Goal: Book appointment/travel/reservation

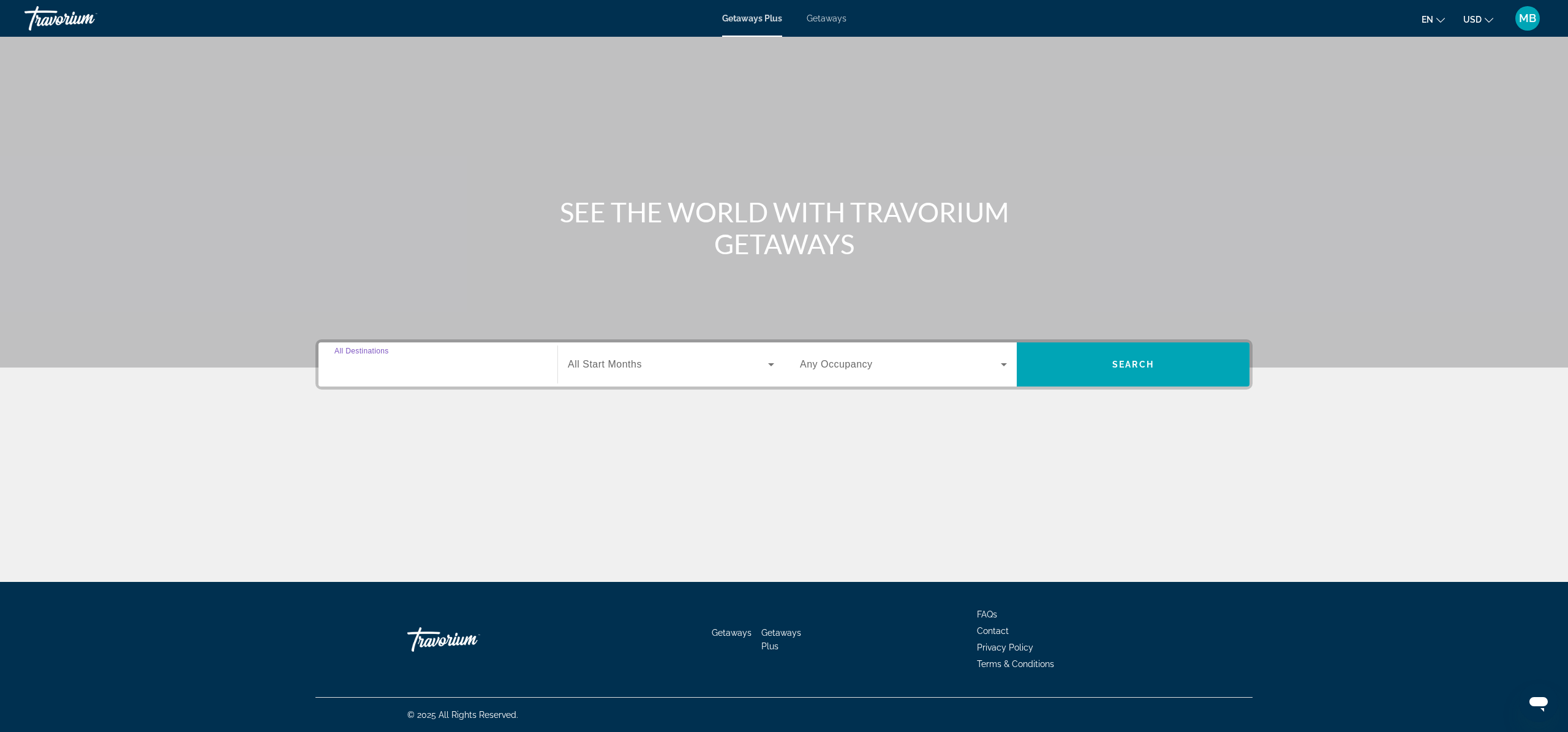
click at [462, 364] on input "Destination All Destinations" at bounding box center [438, 364] width 207 height 15
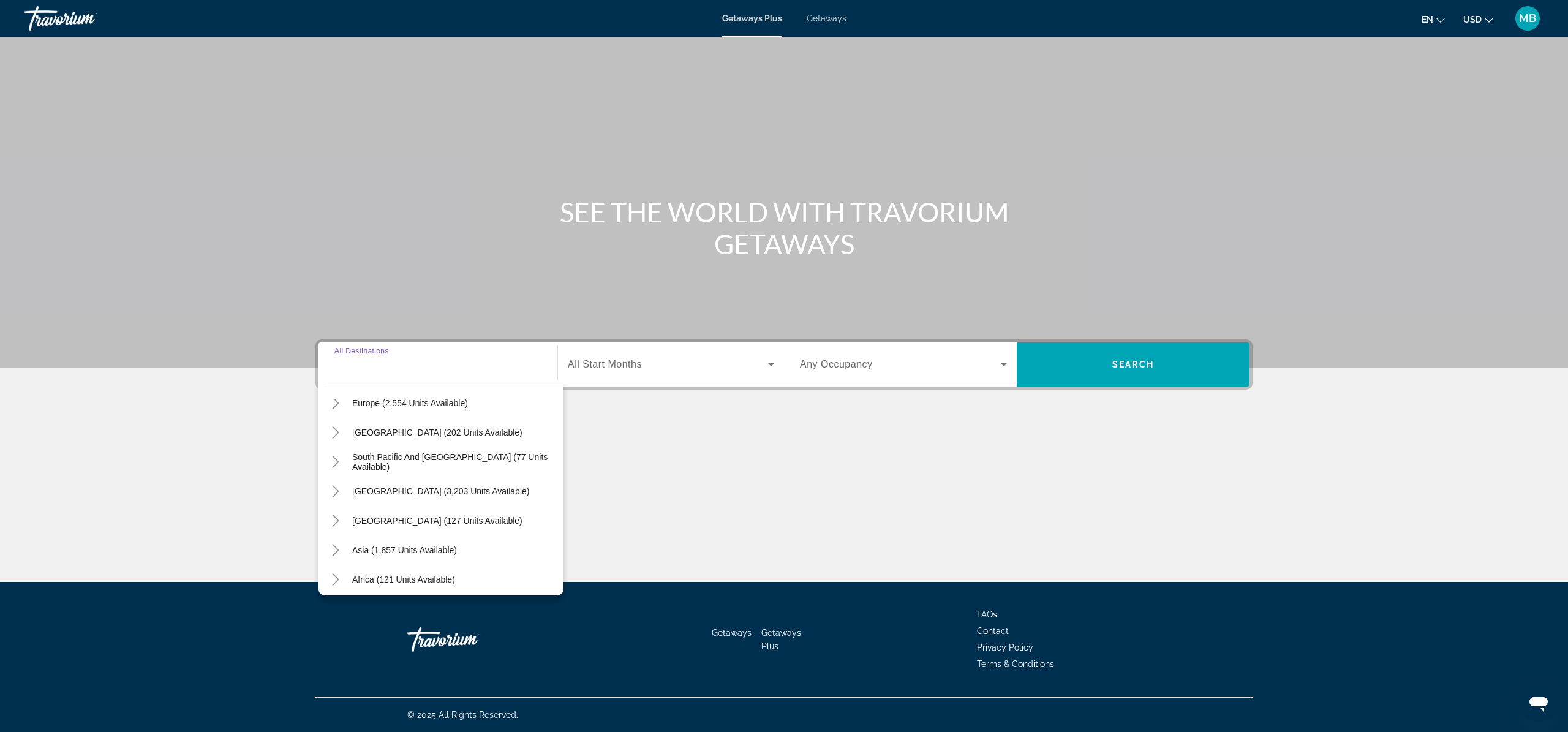
scroll to position [199, 0]
drag, startPoint x: 401, startPoint y: 518, endPoint x: 471, endPoint y: 485, distance: 77.4
click at [401, 518] on span "Asia (1,857 units available)" at bounding box center [404, 515] width 104 height 9
type input "**********"
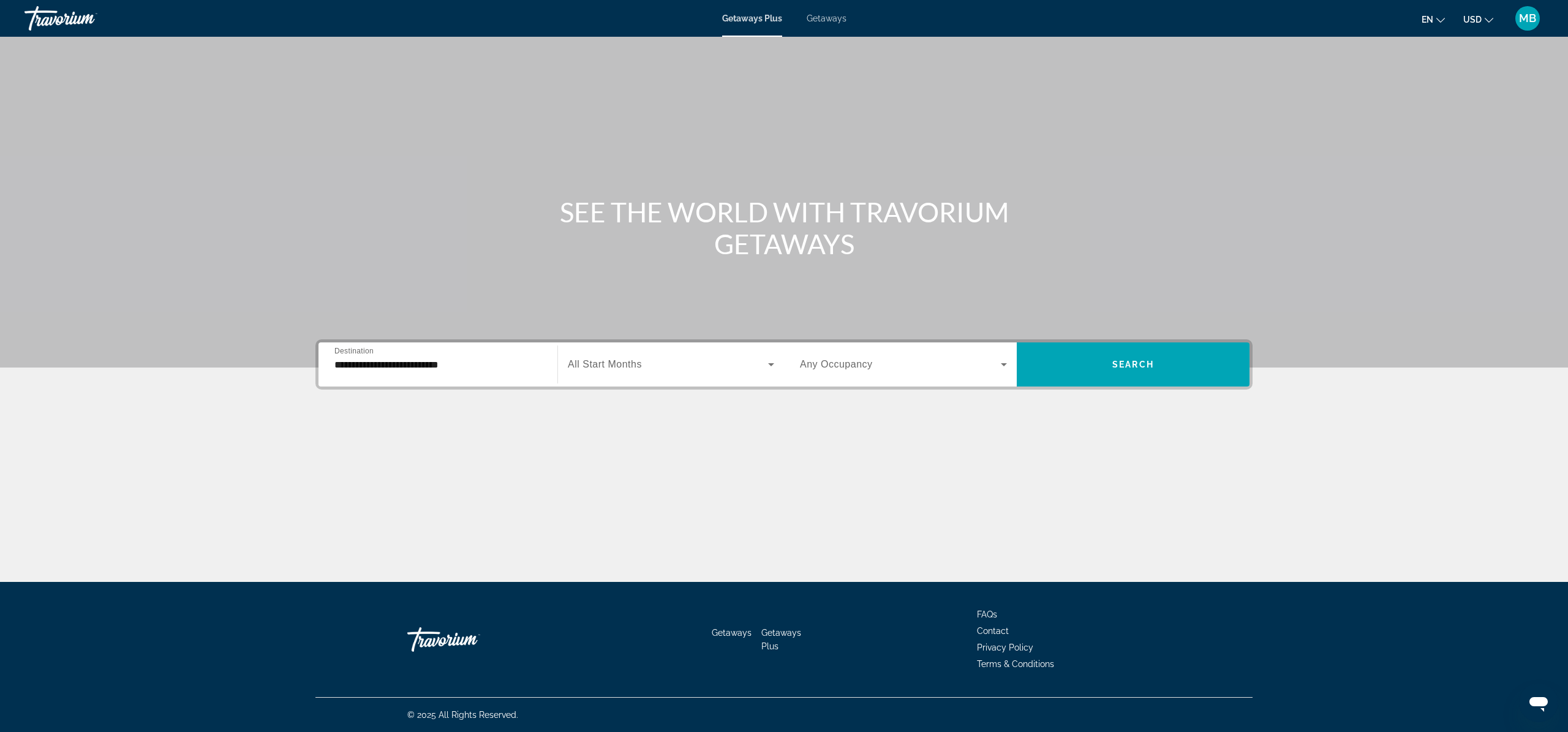
click at [1105, 339] on div "Main content" at bounding box center [784, 184] width 1568 height 368
click at [1110, 353] on span "Search widget" at bounding box center [1133, 364] width 233 height 29
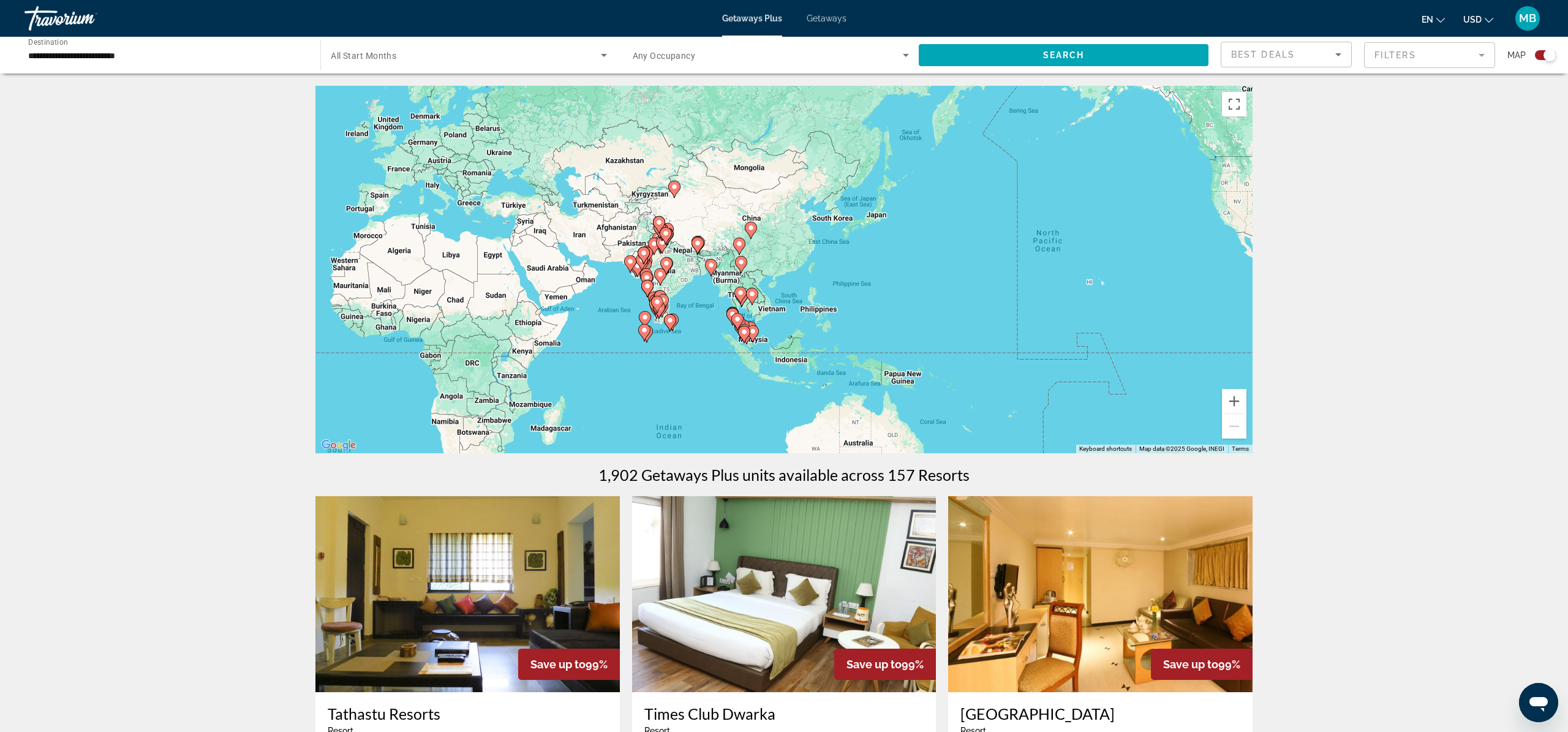
drag, startPoint x: 1044, startPoint y: 284, endPoint x: 556, endPoint y: 254, distance: 488.9
click at [547, 257] on div "To activate drag with keyboard, press Alt + Enter. Once in keyboard drag state,…" at bounding box center [783, 269] width 937 height 368
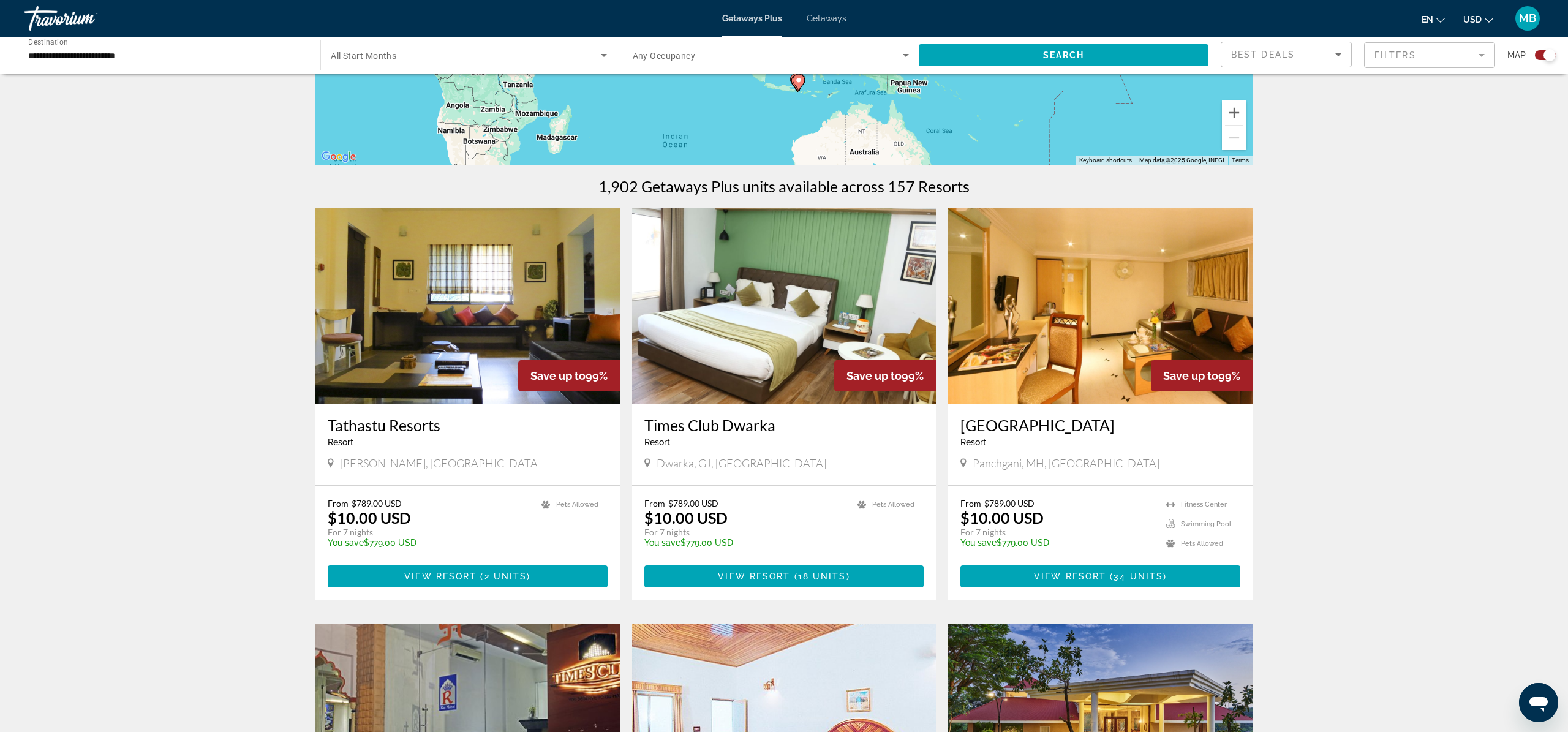
scroll to position [298, 0]
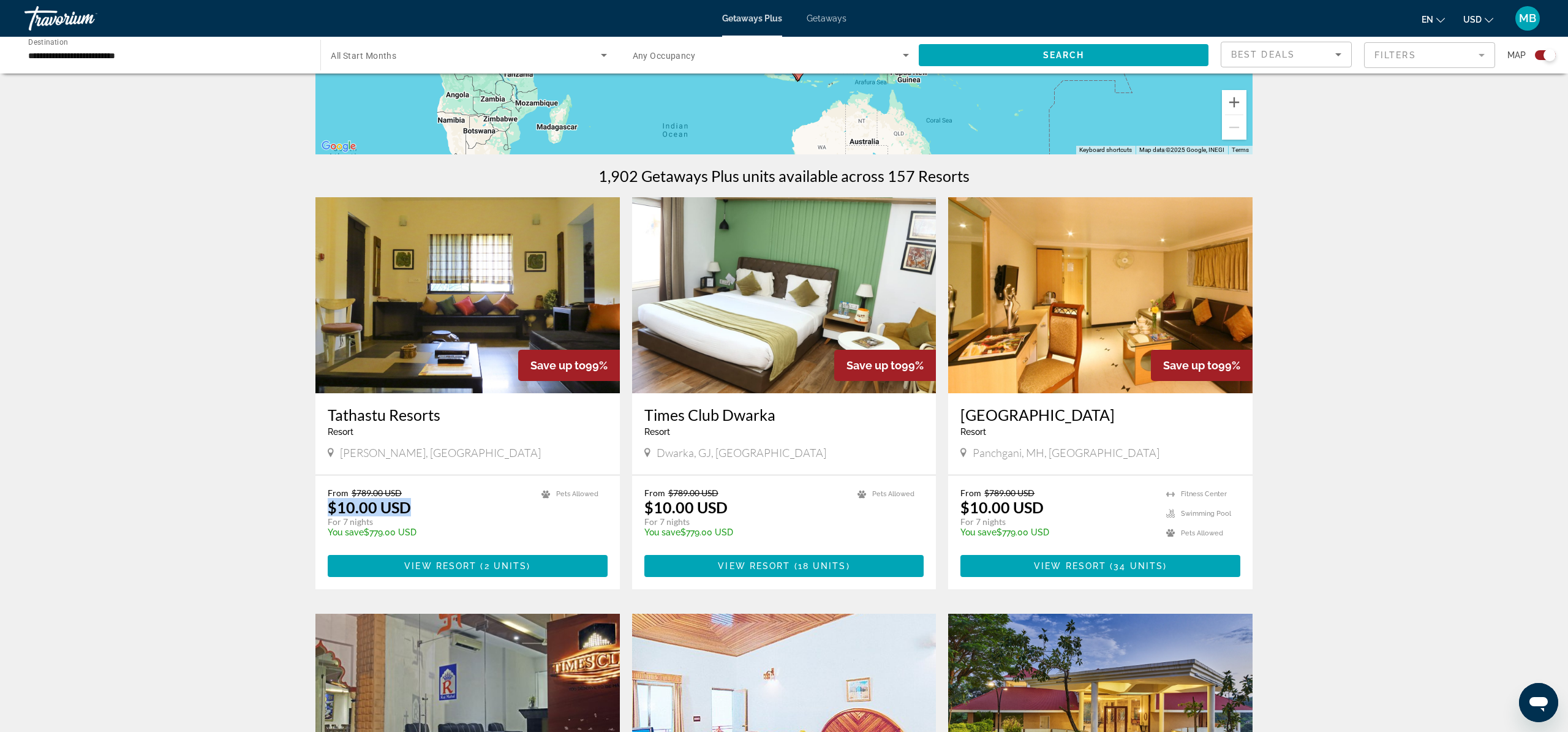
drag, startPoint x: 326, startPoint y: 504, endPoint x: 441, endPoint y: 506, distance: 115.0
click at [440, 506] on div "From $789.00 USD $10.00 USD For 7 nights You save $779.00 USD temp Pets [GEOGRA…" at bounding box center [467, 532] width 304 height 114
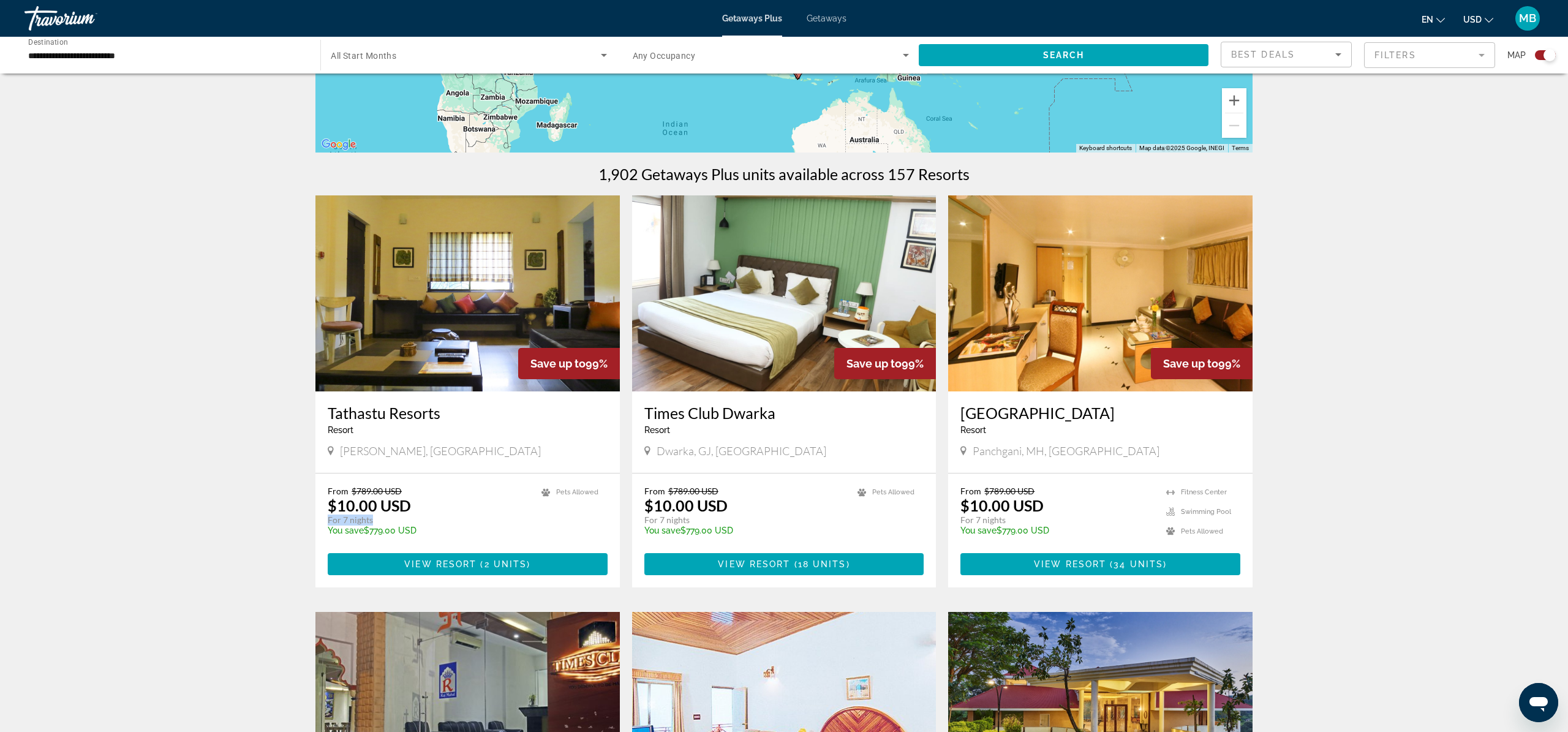
drag, startPoint x: 325, startPoint y: 520, endPoint x: 390, endPoint y: 523, distance: 65.1
click at [390, 523] on div "From $789.00 USD $10.00 USD For 7 nights You save $779.00 USD temp Pets [GEOGRA…" at bounding box center [467, 530] width 304 height 114
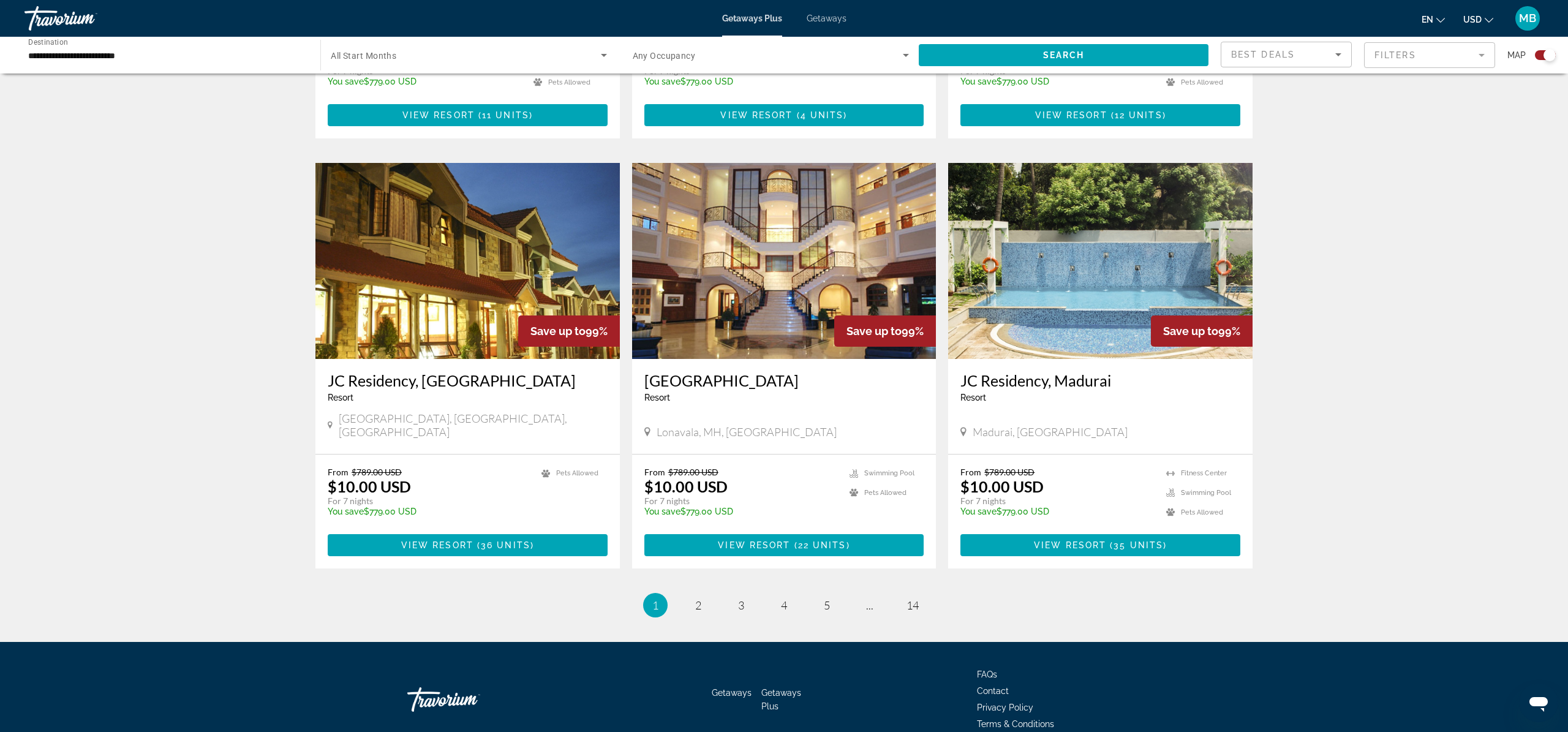
scroll to position [1610, 0]
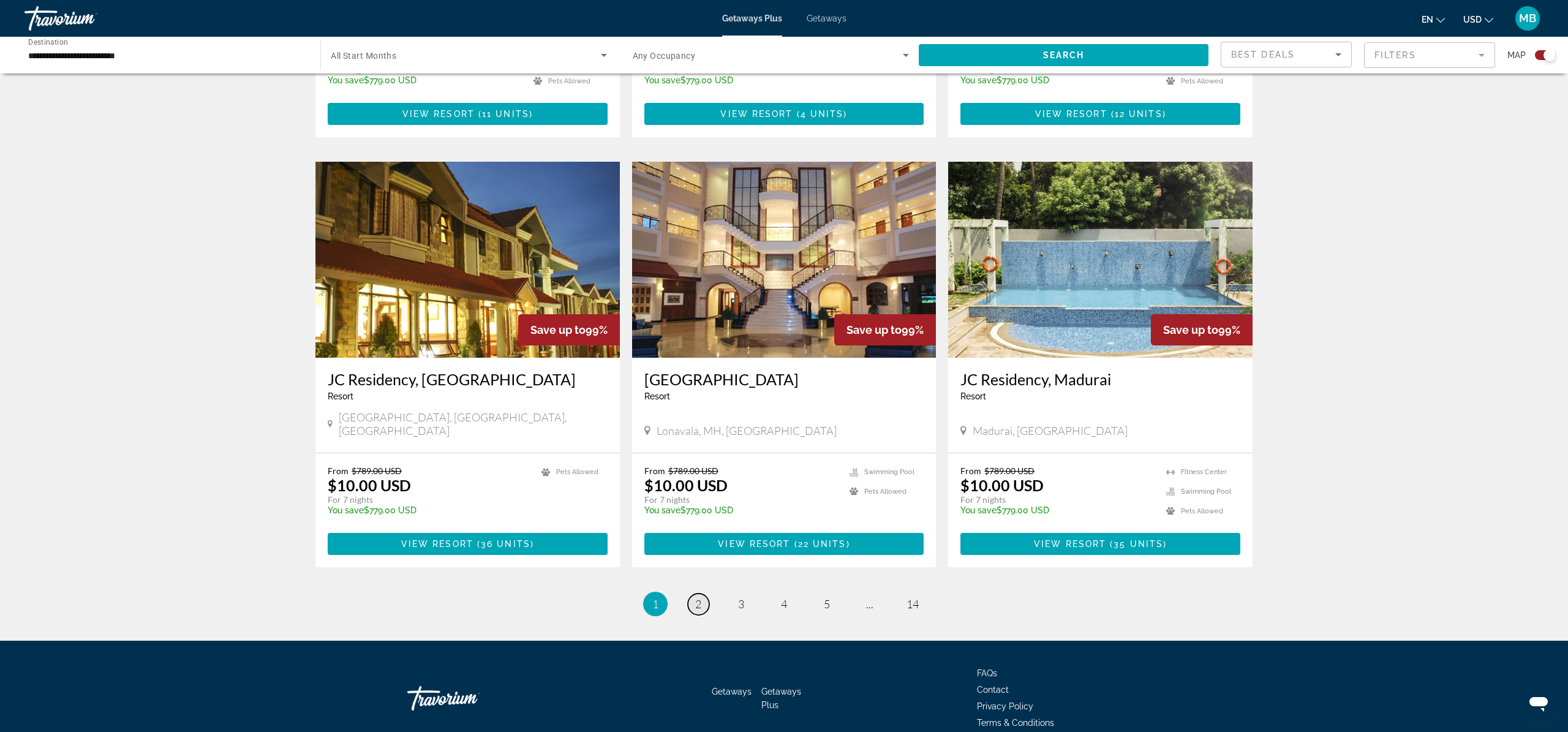
click at [700, 597] on span "2" at bounding box center [698, 603] width 6 height 13
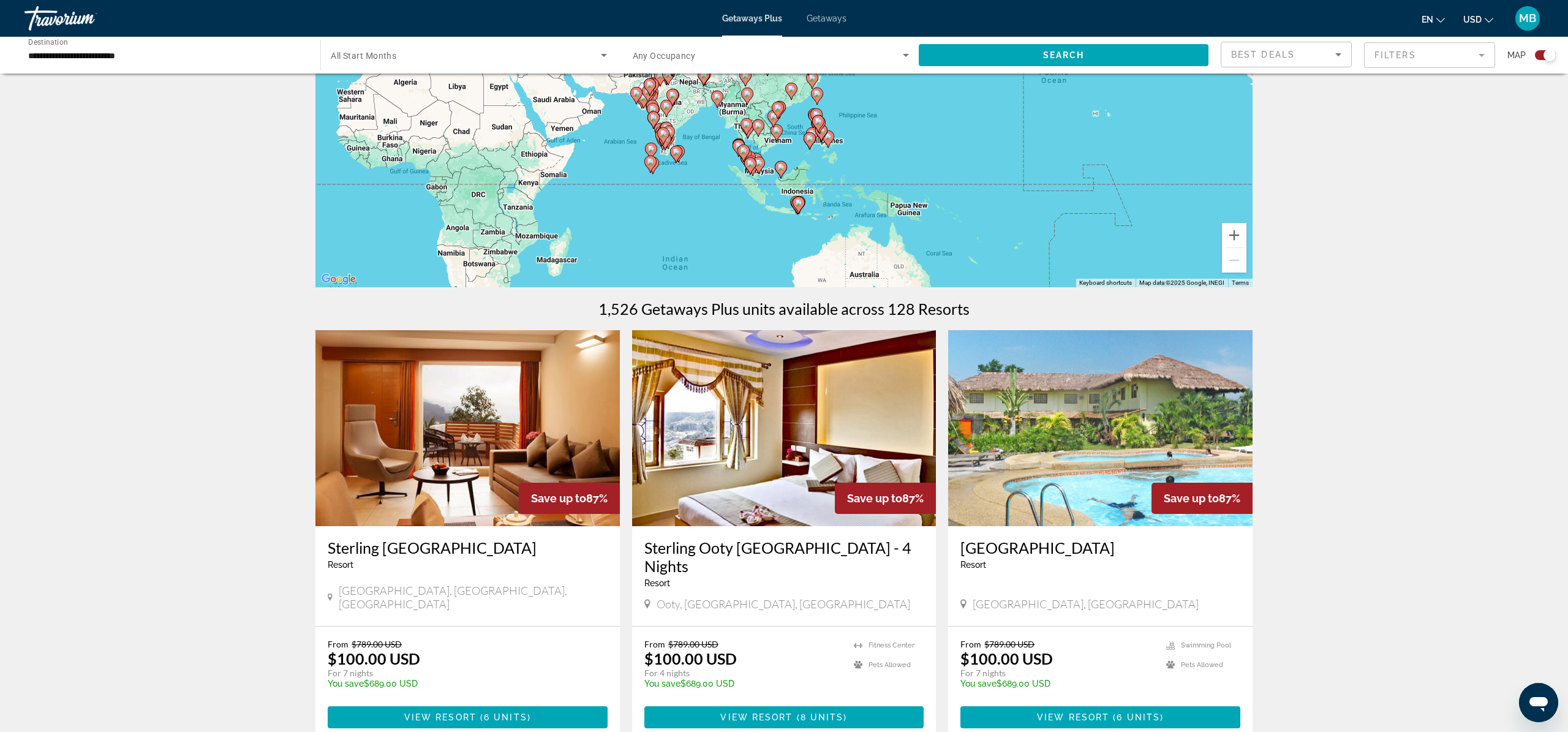
scroll to position [175, 0]
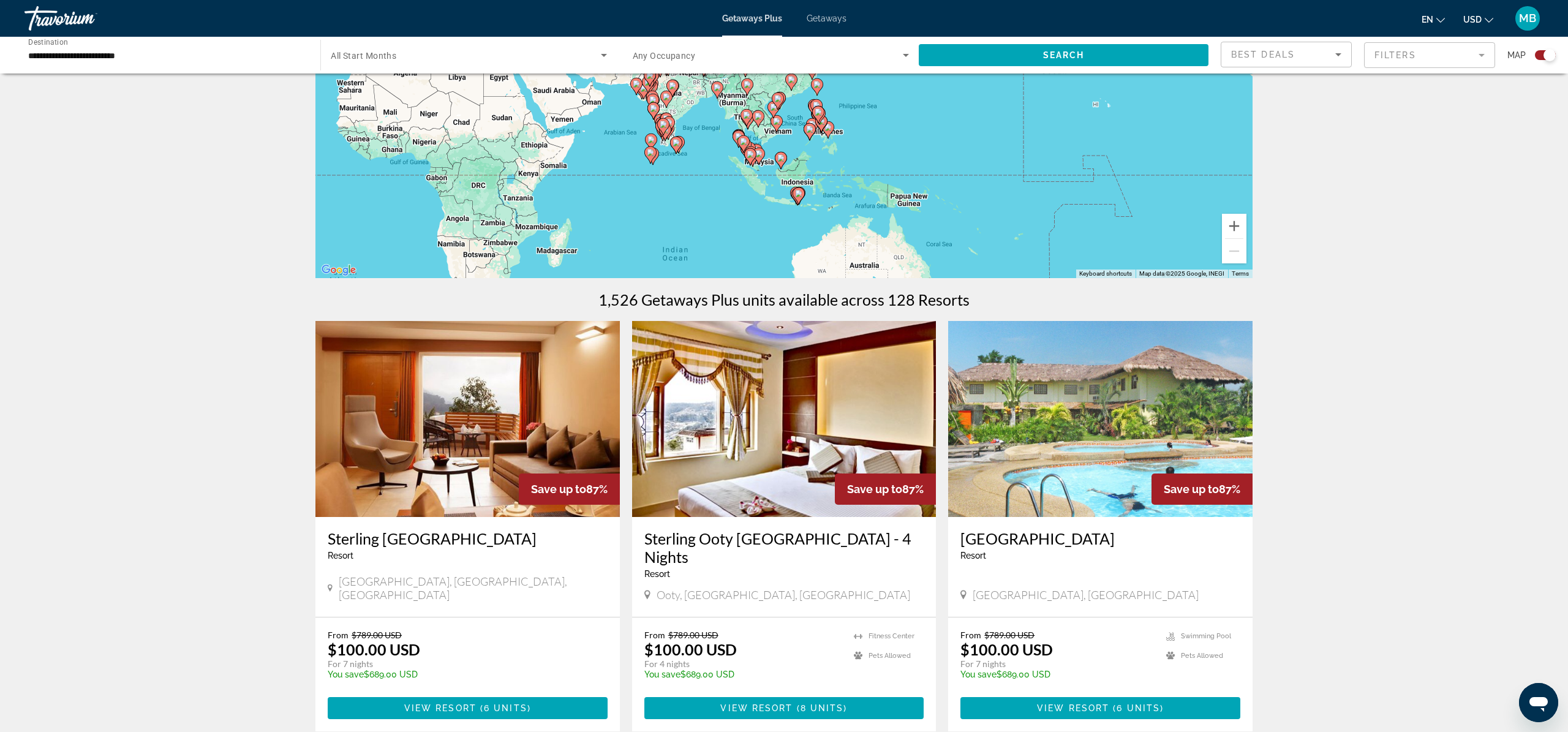
click at [1050, 640] on p "$100.00 USD" at bounding box center [1006, 649] width 93 height 18
click at [826, 2] on div "Getaways Plus Getaways en English Español Français Italiano Português русский U…" at bounding box center [784, 18] width 1568 height 32
click at [824, 21] on span "Getaways" at bounding box center [826, 18] width 40 height 9
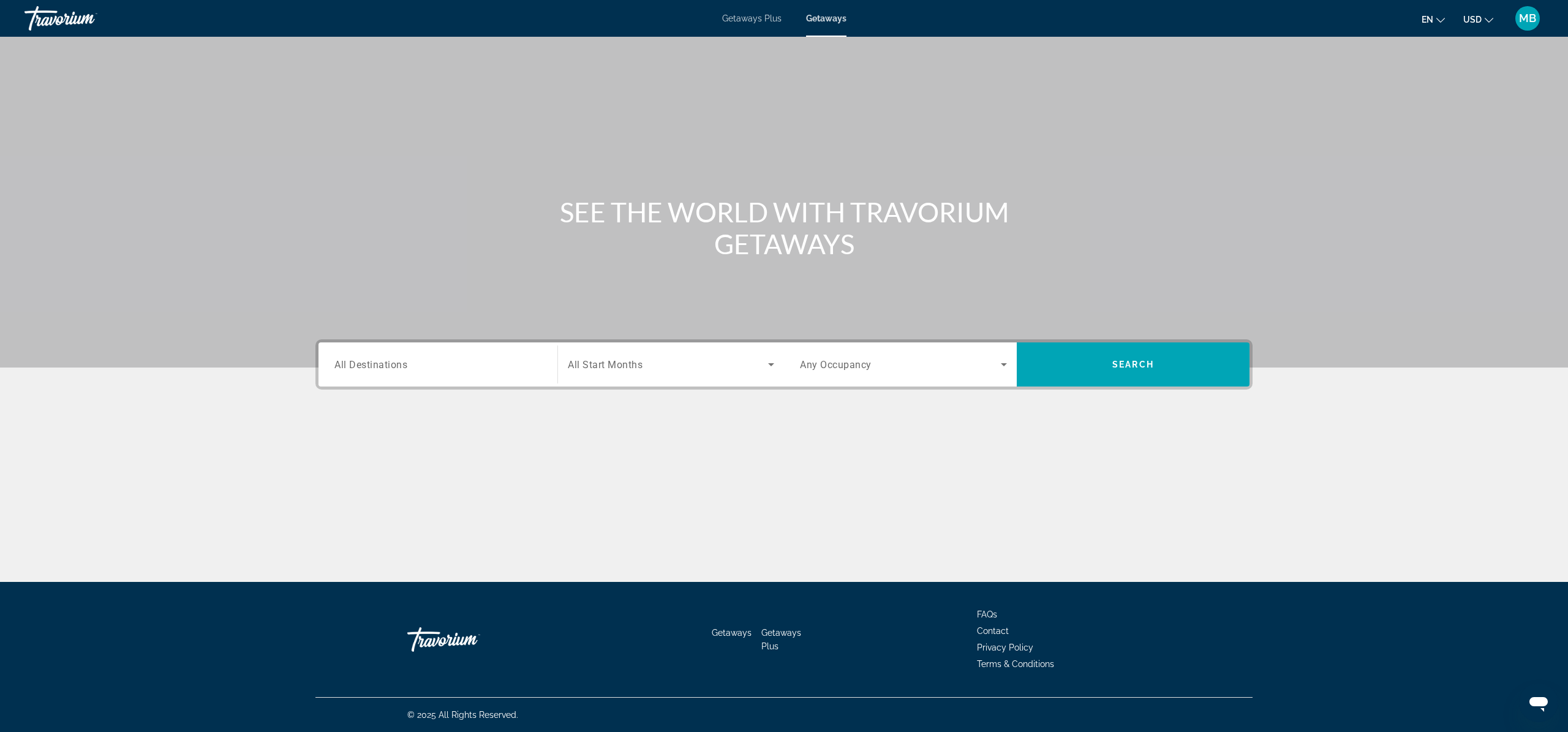
click at [362, 374] on div "Search widget" at bounding box center [438, 364] width 207 height 35
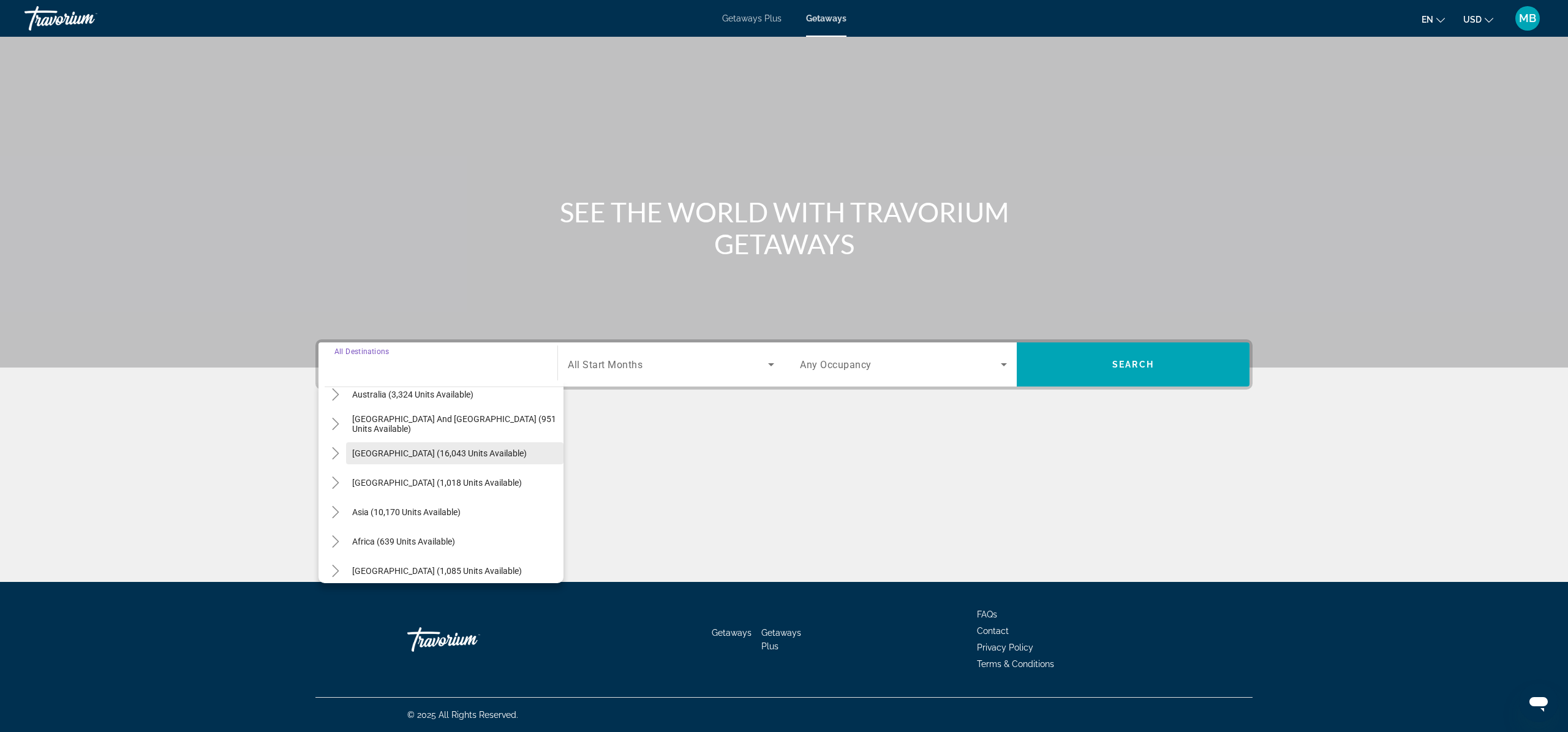
scroll to position [193, 0]
click at [404, 507] on span "Asia (10,170 units available)" at bounding box center [406, 508] width 108 height 9
type input "**********"
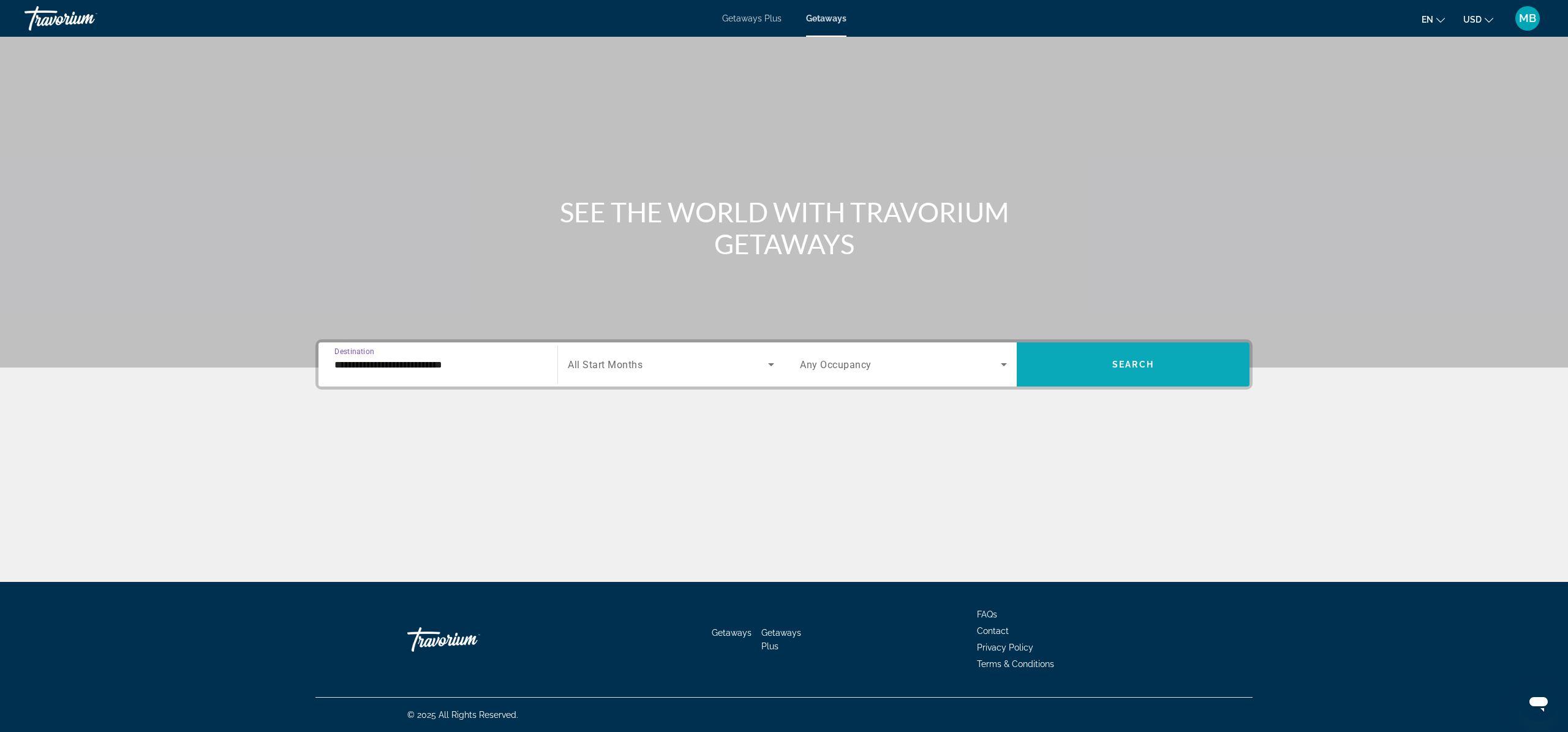
click at [1155, 375] on span "Search widget" at bounding box center [1133, 364] width 233 height 29
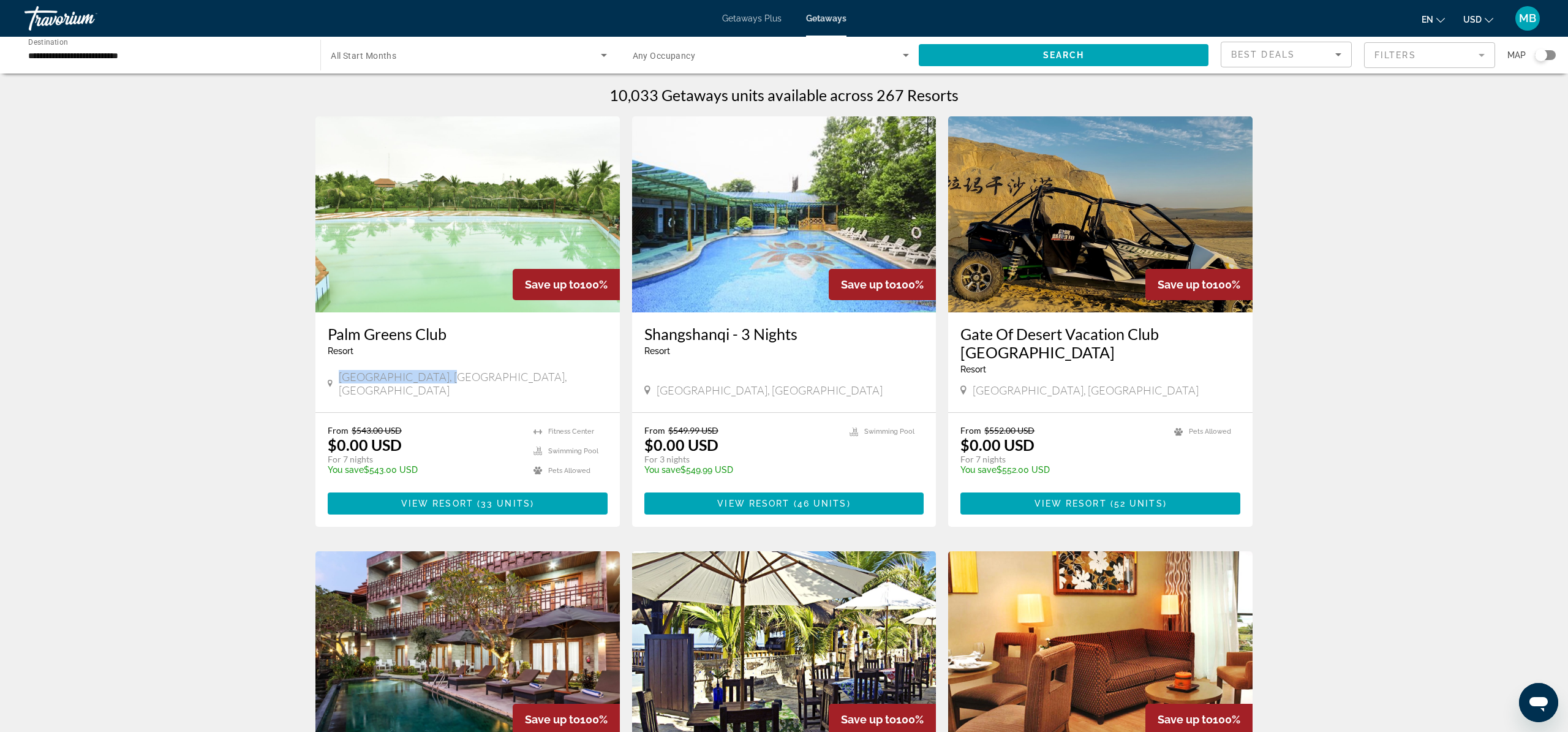
drag, startPoint x: 327, startPoint y: 371, endPoint x: 488, endPoint y: 376, distance: 161.1
click at [486, 376] on div "[GEOGRAPHIC_DATA] - This is an adults only resort [GEOGRAPHIC_DATA], [GEOGRAPHI…" at bounding box center [467, 362] width 304 height 100
drag, startPoint x: 977, startPoint y: 374, endPoint x: 1095, endPoint y: 377, distance: 118.0
click at [1095, 383] on div "[GEOGRAPHIC_DATA], [GEOGRAPHIC_DATA]" at bounding box center [1100, 390] width 280 height 13
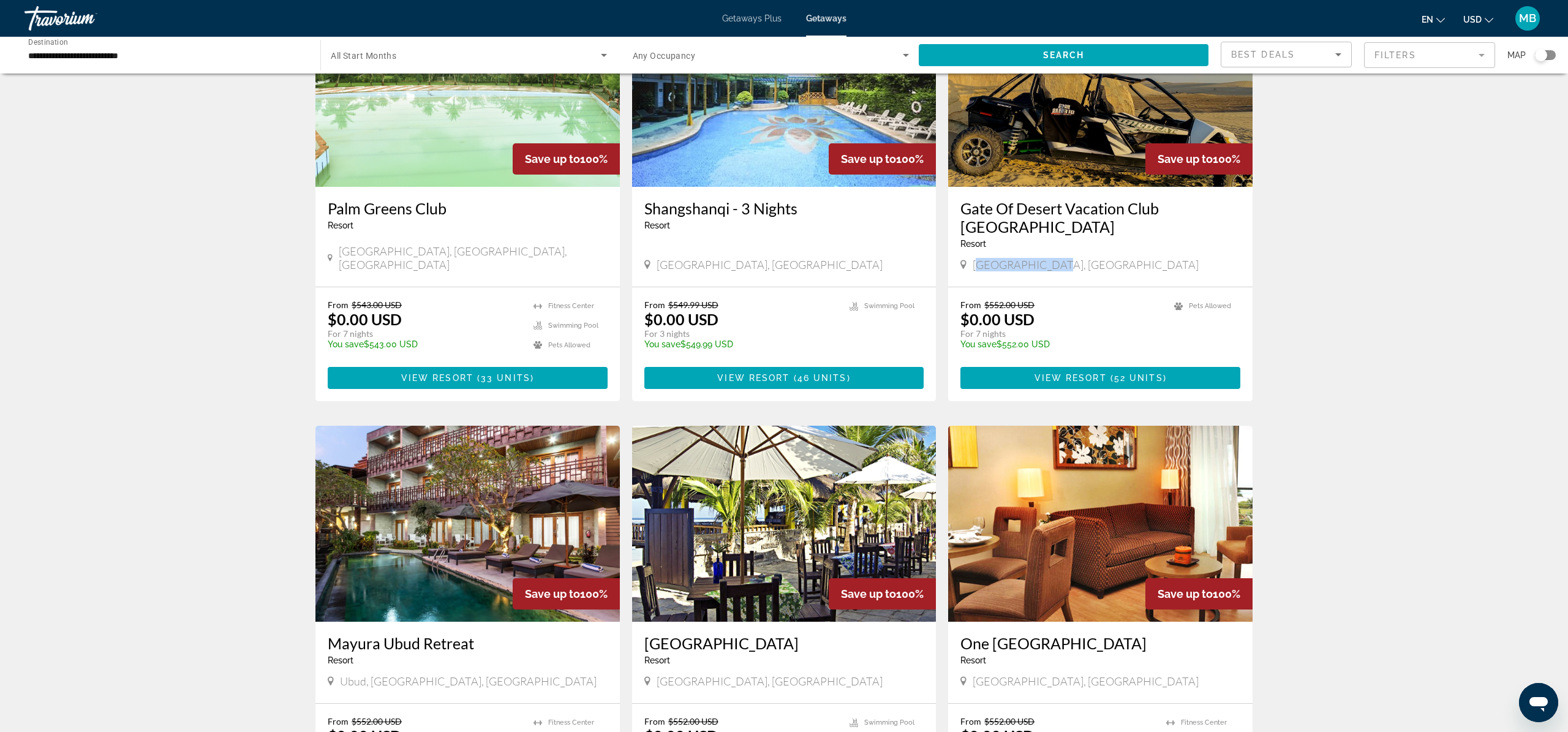
scroll to position [271, 0]
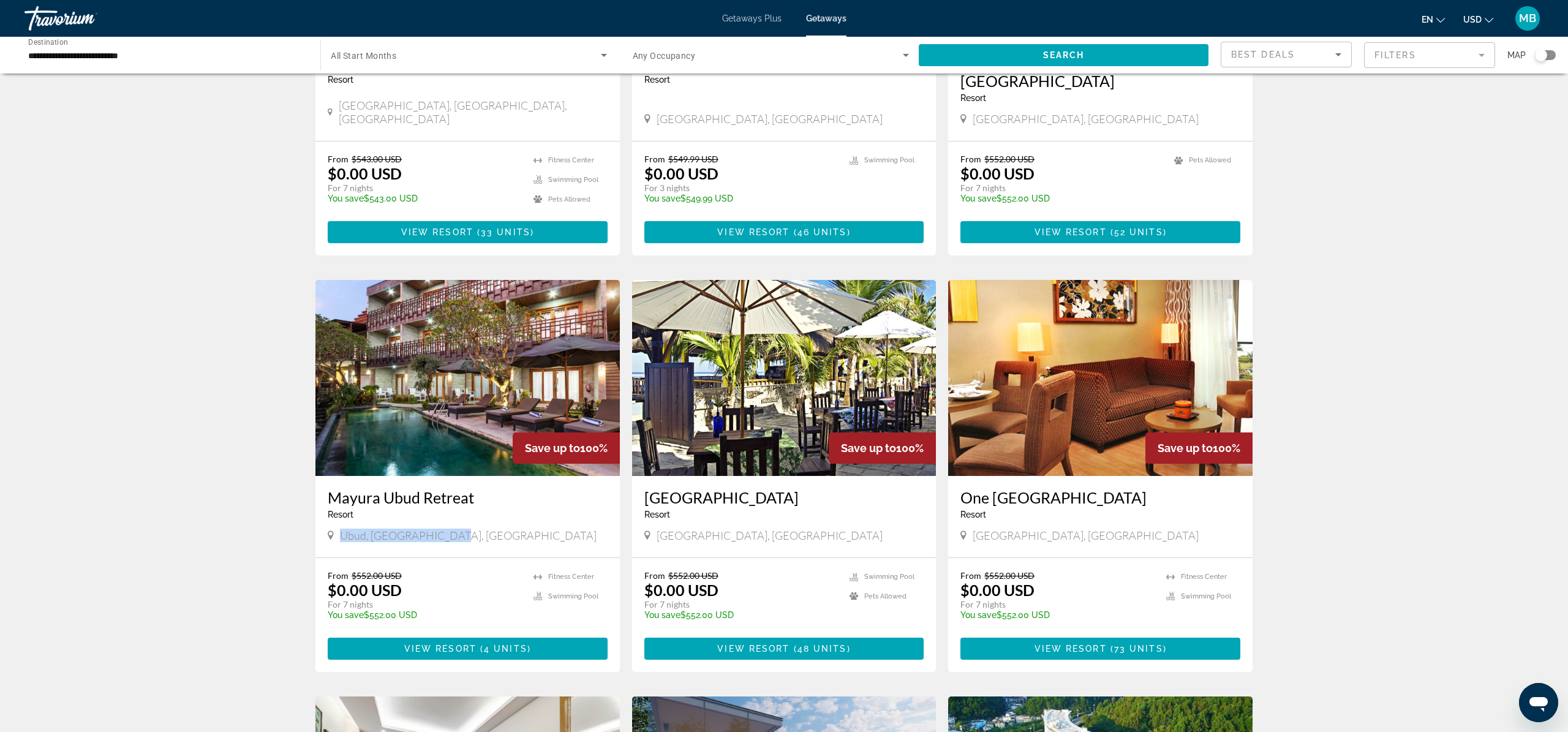
drag, startPoint x: 393, startPoint y: 517, endPoint x: 492, endPoint y: 518, distance: 99.0
click at [486, 529] on div "Ubud, [GEOGRAPHIC_DATA], [GEOGRAPHIC_DATA]" at bounding box center [467, 535] width 280 height 13
drag, startPoint x: 434, startPoint y: 335, endPoint x: 475, endPoint y: 385, distance: 64.7
click at [434, 335] on img "Main content" at bounding box center [467, 377] width 304 height 196
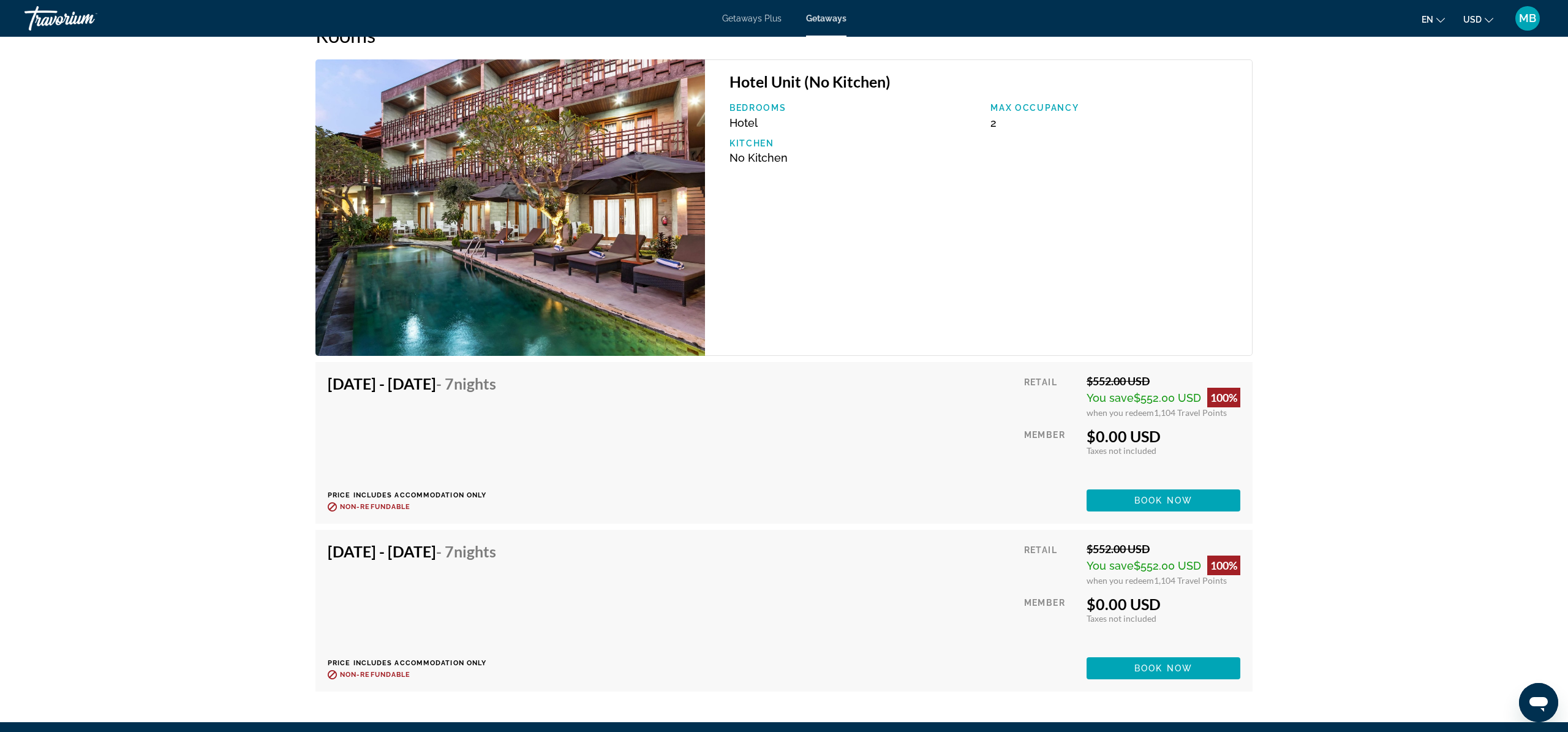
scroll to position [1835, 0]
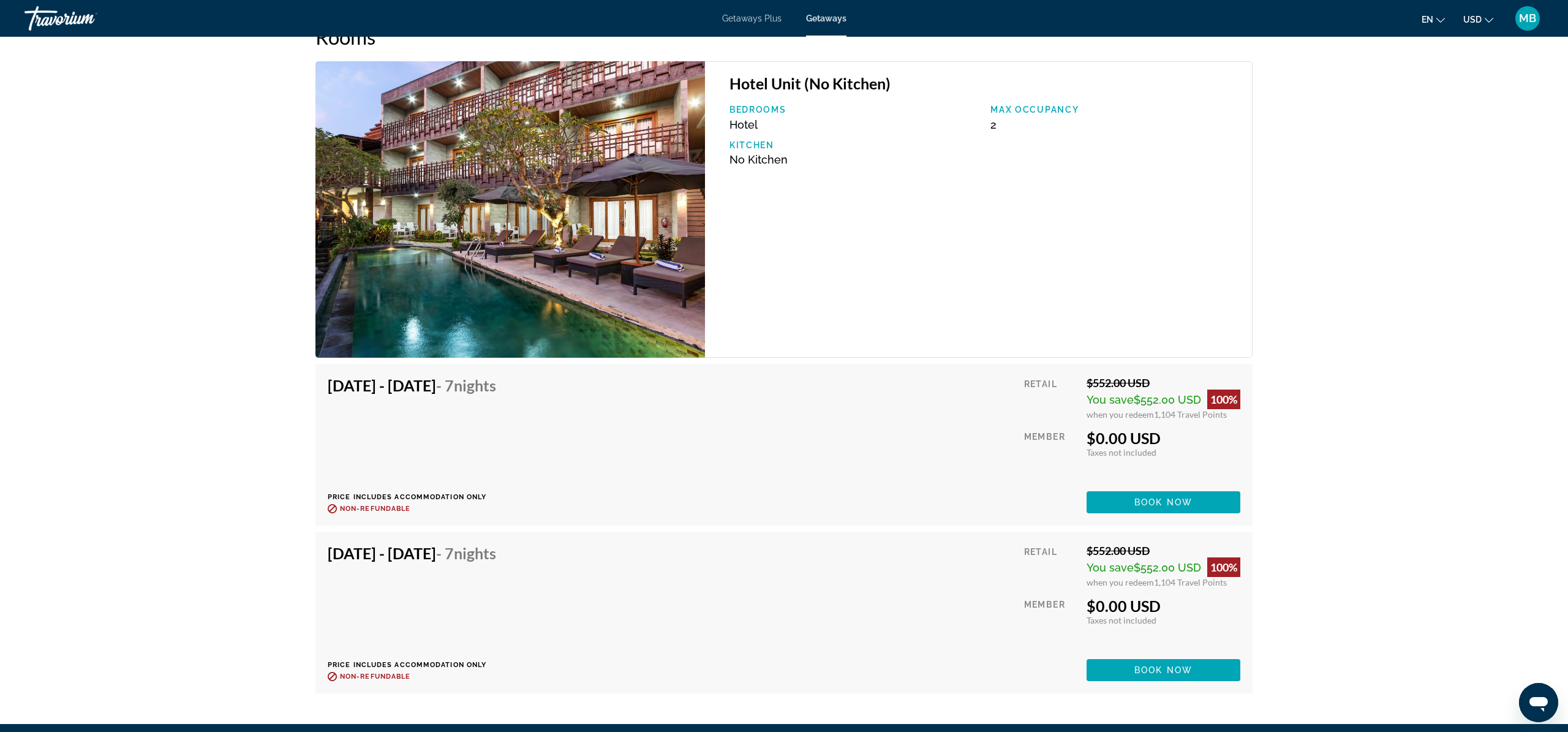
drag, startPoint x: 1167, startPoint y: 408, endPoint x: 962, endPoint y: 393, distance: 205.5
click at [962, 393] on div "[DATE] - [DATE] - 7 Nights Price includes accommodation only Refundable until :…" at bounding box center [784, 445] width 913 height 137
drag, startPoint x: 1164, startPoint y: 459, endPoint x: 1087, endPoint y: 382, distance: 108.9
click at [1087, 382] on div "Retail $552.00 USD You save $552.00 USD 100% when you redeem 1,104 Travel Point…" at bounding box center [1131, 445] width 216 height 137
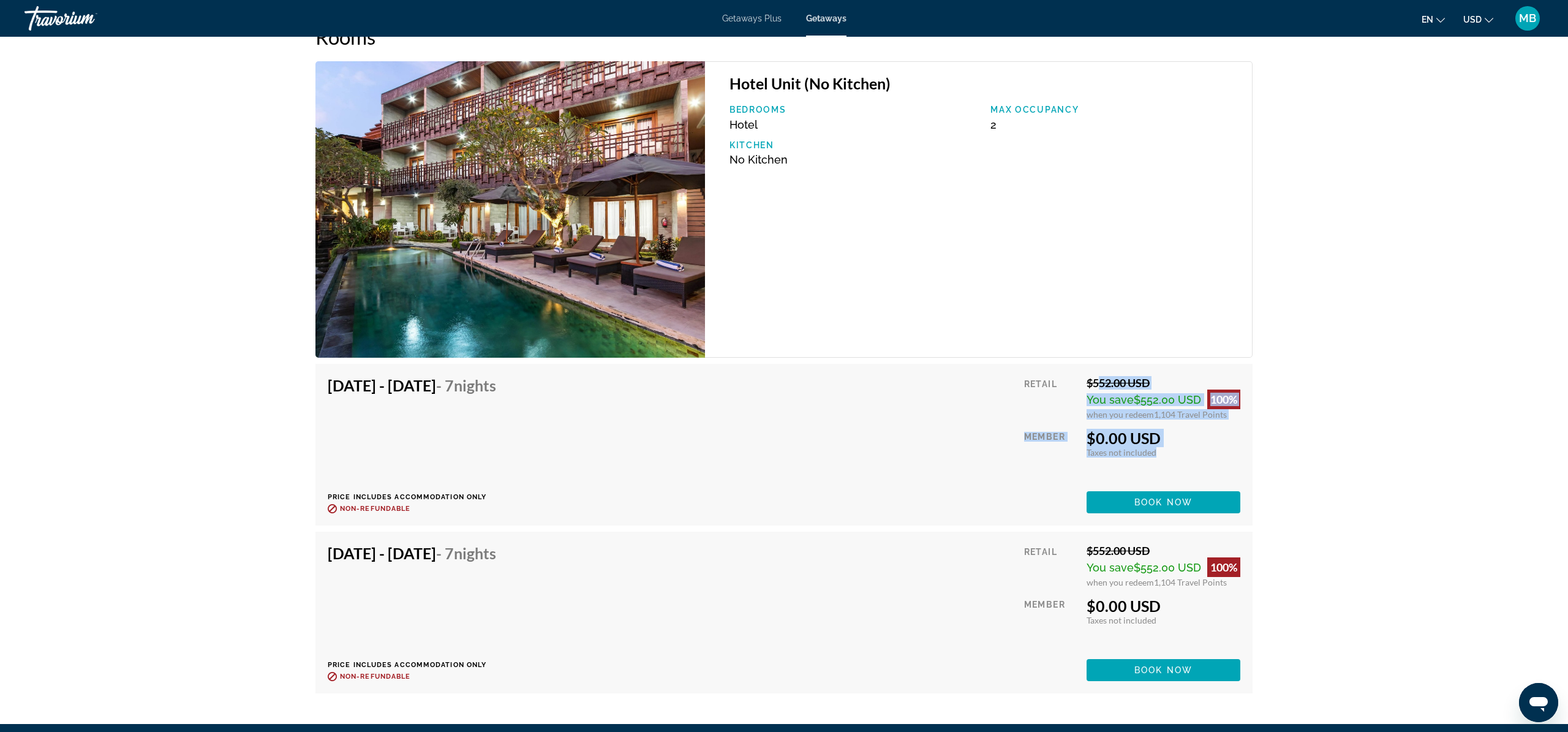
drag, startPoint x: 1163, startPoint y: 448, endPoint x: 1088, endPoint y: 386, distance: 97.3
click at [1088, 386] on div "Retail $552.00 USD You save $552.00 USD 100% when you redeem 1,104 Travel Point…" at bounding box center [1131, 445] width 216 height 137
drag, startPoint x: 1097, startPoint y: 410, endPoint x: 962, endPoint y: 370, distance: 140.8
click at [962, 370] on div "[DATE] - [DATE] - 7 Nights Price includes accommodation only Refundable until :…" at bounding box center [783, 445] width 937 height 162
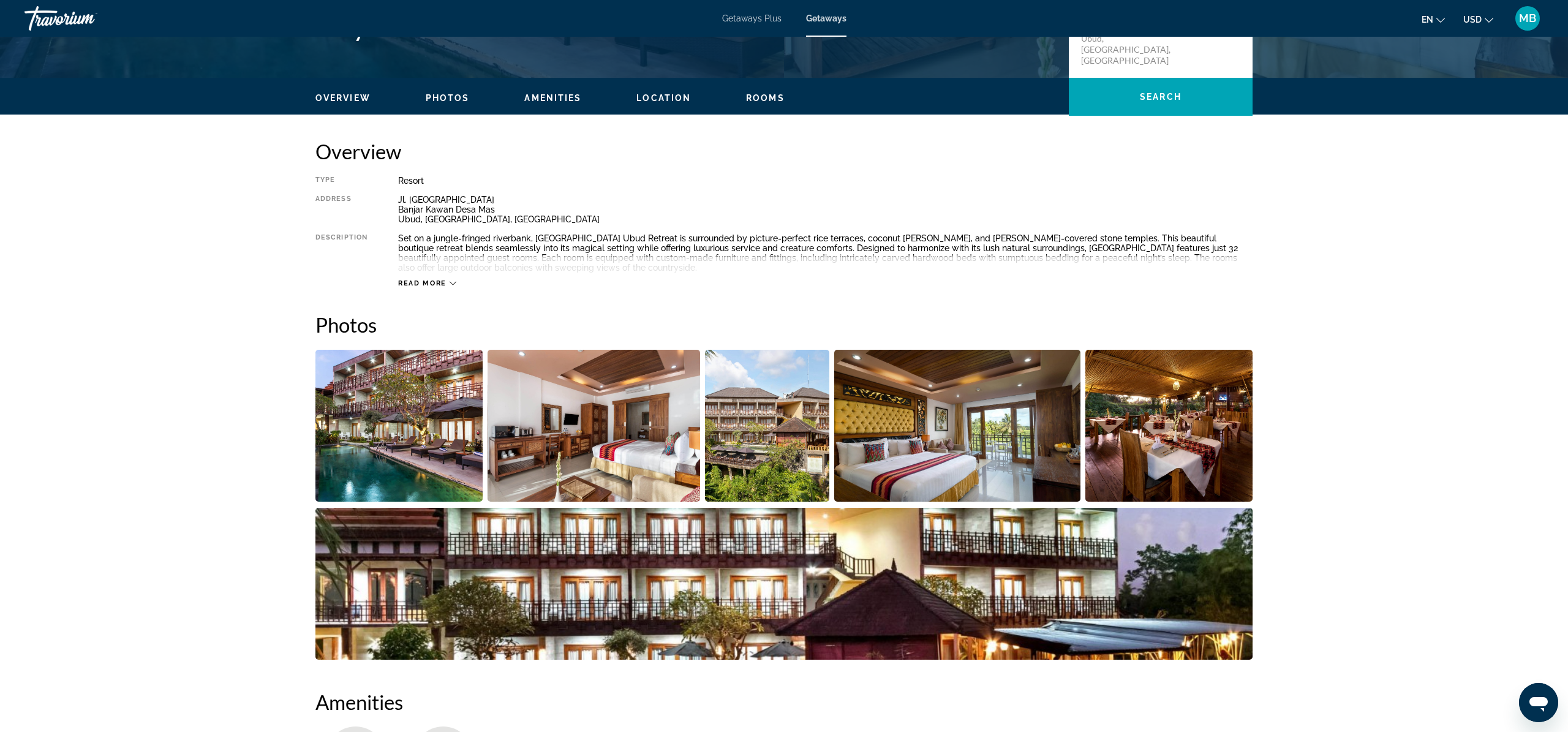
scroll to position [0, 0]
